Goal: Complete application form

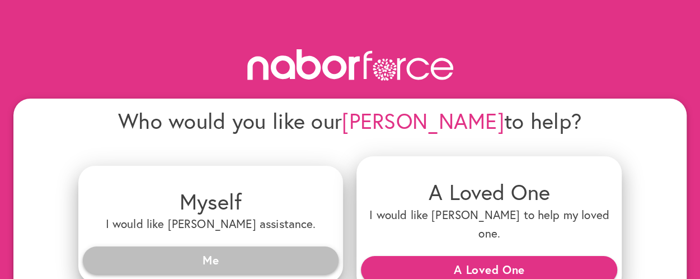
click at [246, 250] on span "Me" at bounding box center [211, 260] width 238 height 20
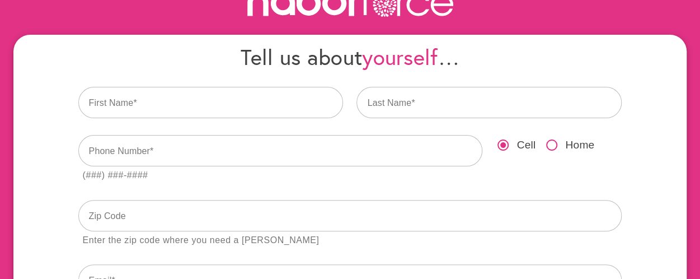
scroll to position [62, 0]
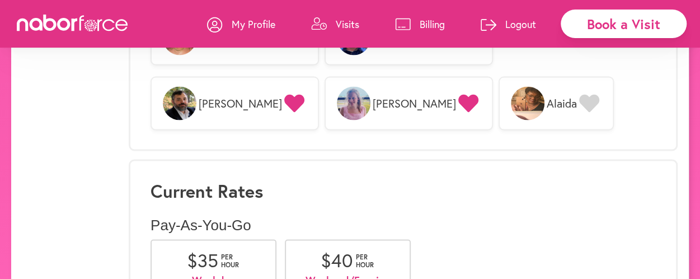
scroll to position [975, 0]
